Goal: Information Seeking & Learning: Understand process/instructions

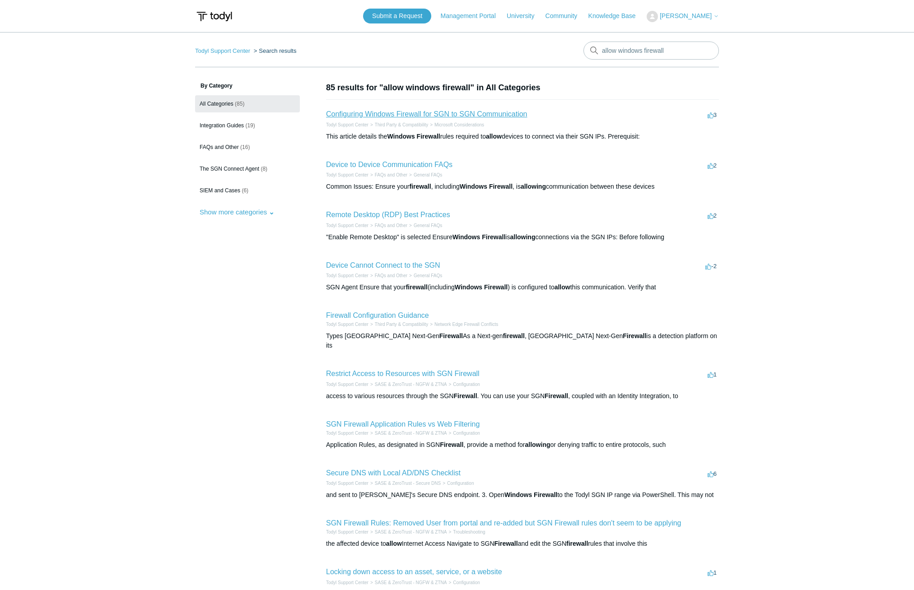
click at [434, 117] on link "Configuring Windows Firewall for SGN to SGN Communication" at bounding box center [426, 114] width 201 height 8
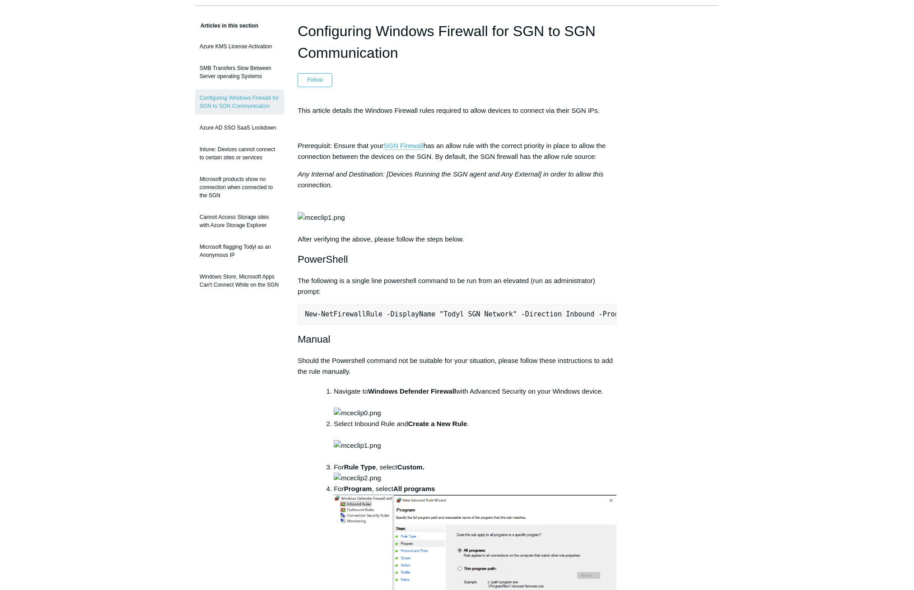
scroll to position [90, 0]
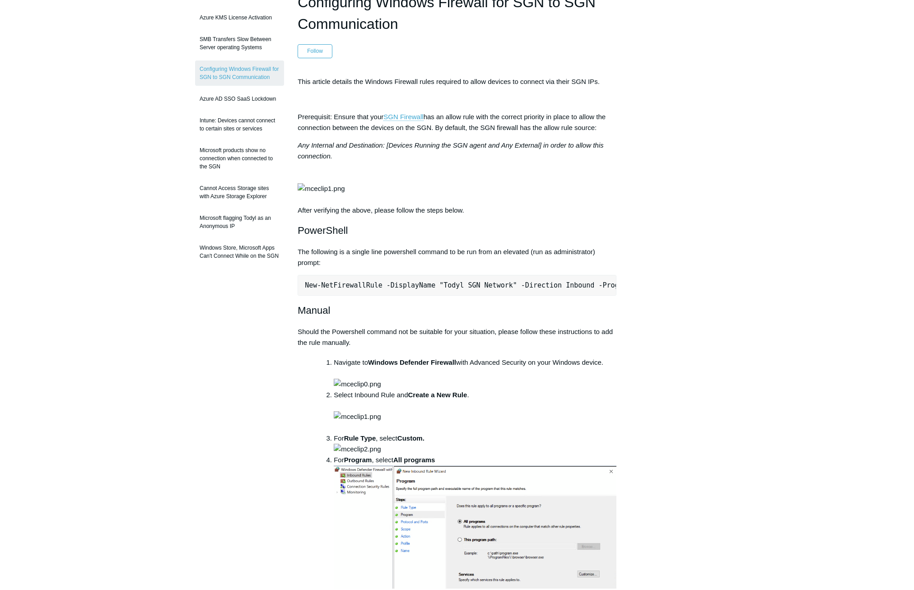
click at [364, 296] on pre "New-NetFirewallRule -DisplayName "Todyl SGN Network" -Direction Inbound -Progra…" at bounding box center [456, 285] width 319 height 21
copy div "New-NetFirewallRule -DisplayName "Todyl SGN Network" -Direction Inbound -Progra…"
